Goal: Information Seeking & Learning: Learn about a topic

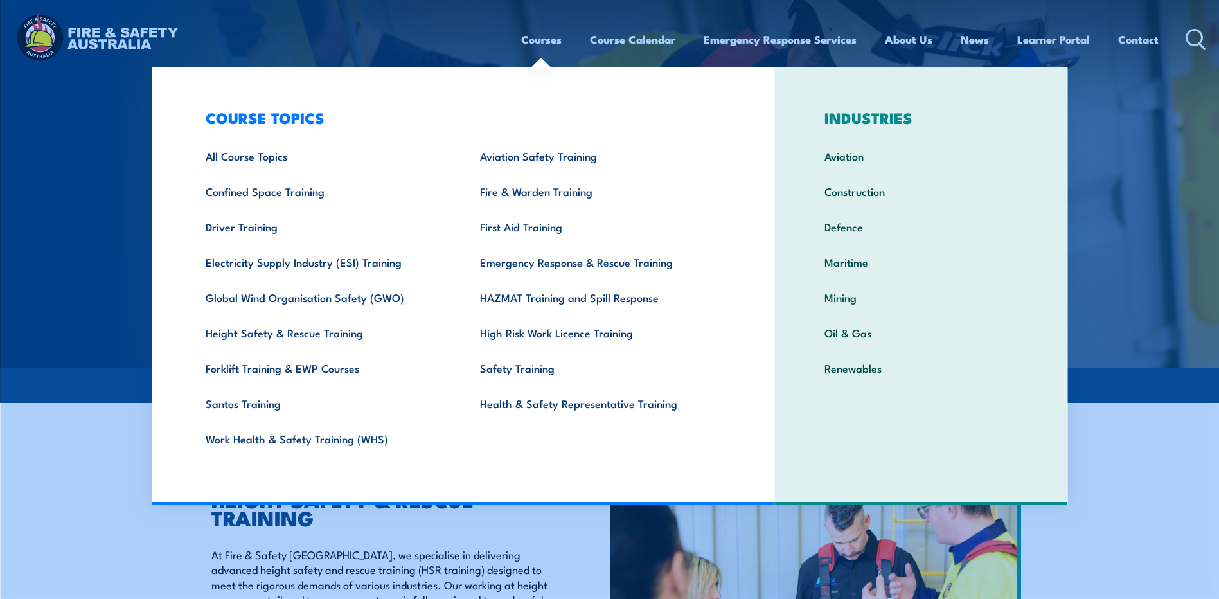
click at [534, 37] on link "Courses" at bounding box center [541, 39] width 40 height 34
